Goal: Transaction & Acquisition: Purchase product/service

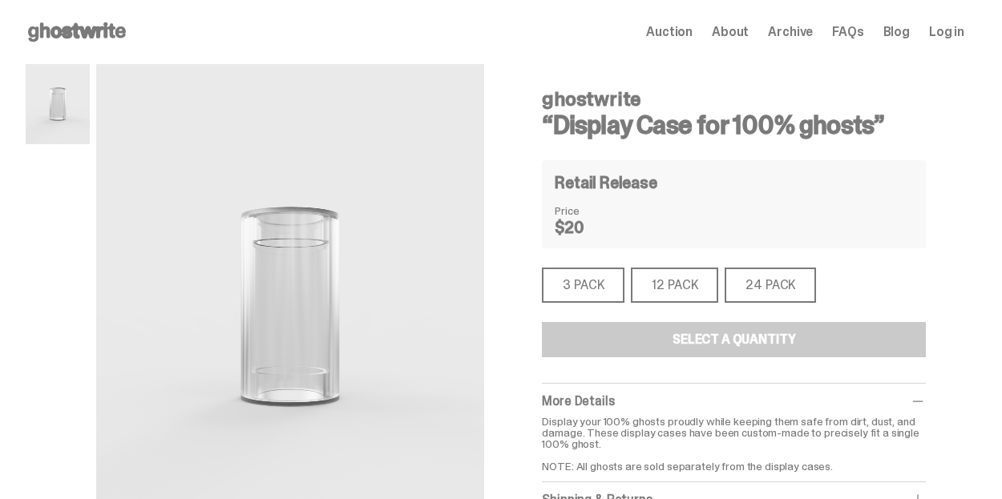
click at [585, 285] on div "3 PACK" at bounding box center [583, 285] width 83 height 35
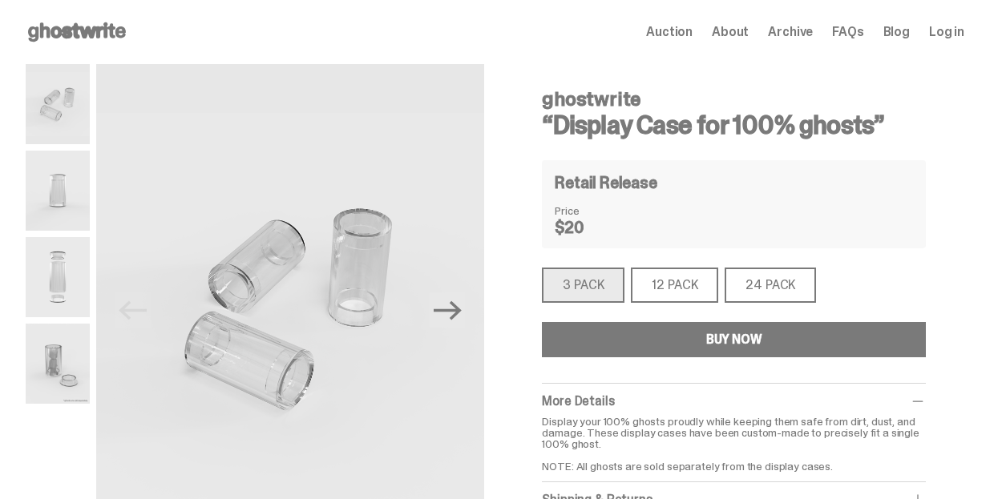
click at [692, 296] on div "12 PACK" at bounding box center [674, 285] width 87 height 35
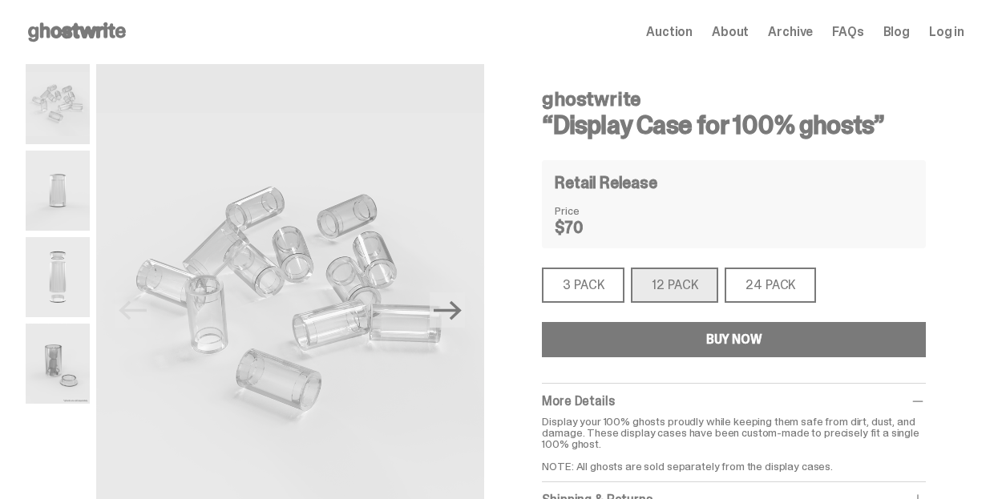
click at [600, 297] on div "3 PACK" at bounding box center [583, 285] width 83 height 35
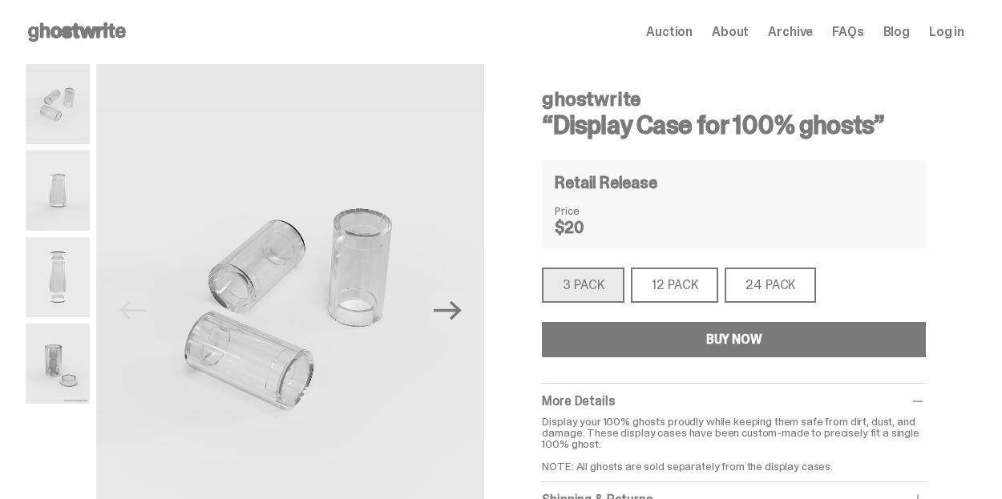
click at [673, 278] on div "12 PACK" at bounding box center [674, 285] width 87 height 35
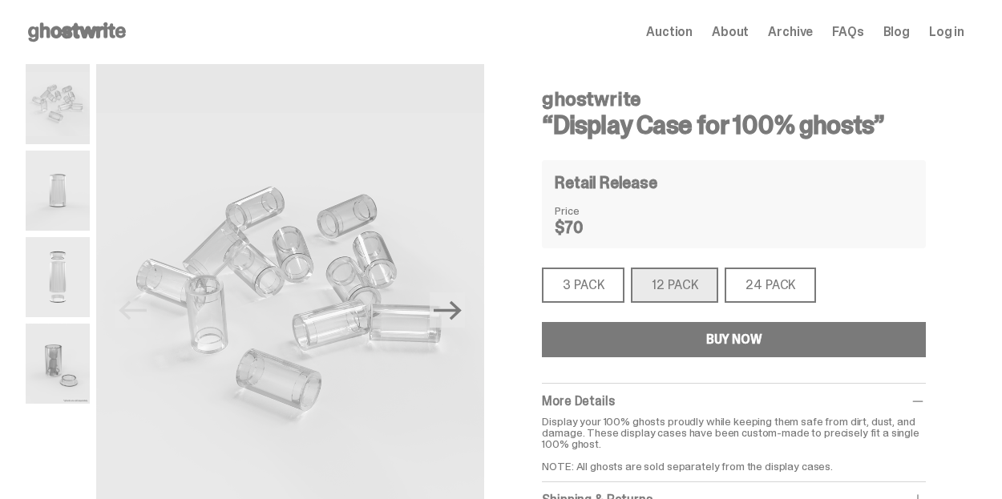
click at [807, 285] on div "24 PACK" at bounding box center [770, 285] width 91 height 35
